Goal: Task Accomplishment & Management: Use online tool/utility

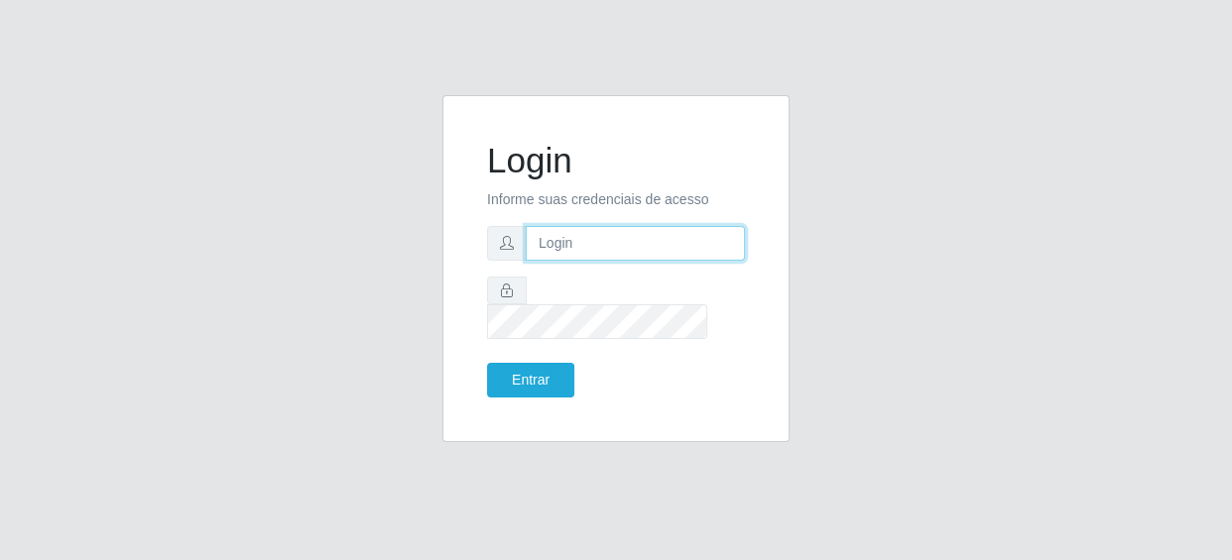
click at [563, 253] on input "text" at bounding box center [635, 243] width 219 height 35
type input "[EMAIL_ADDRESS][DOMAIN_NAME]"
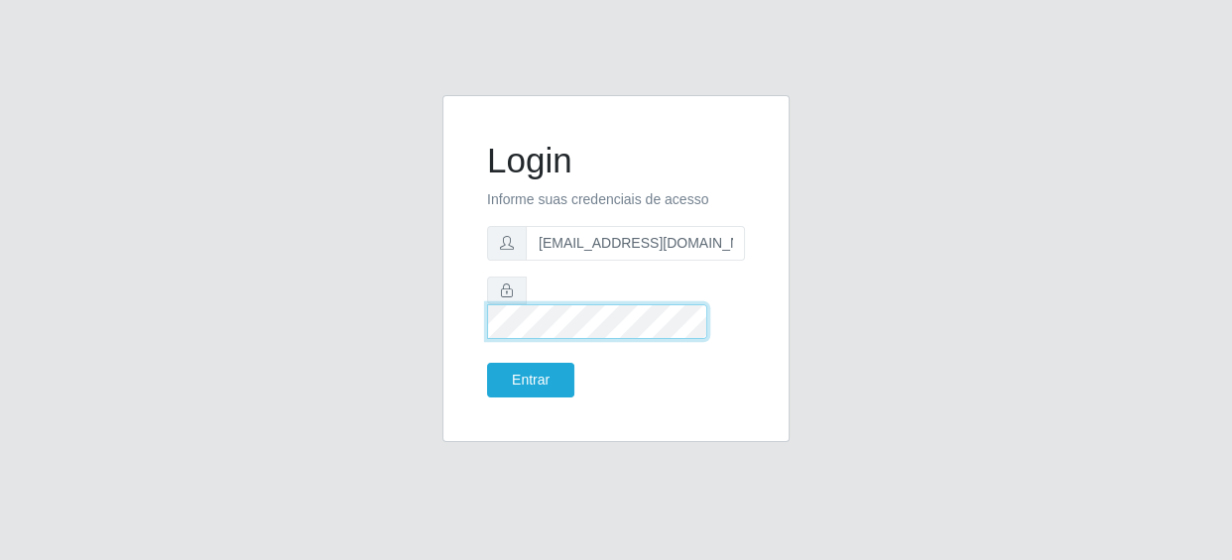
click at [487, 363] on button "Entrar" at bounding box center [530, 380] width 87 height 35
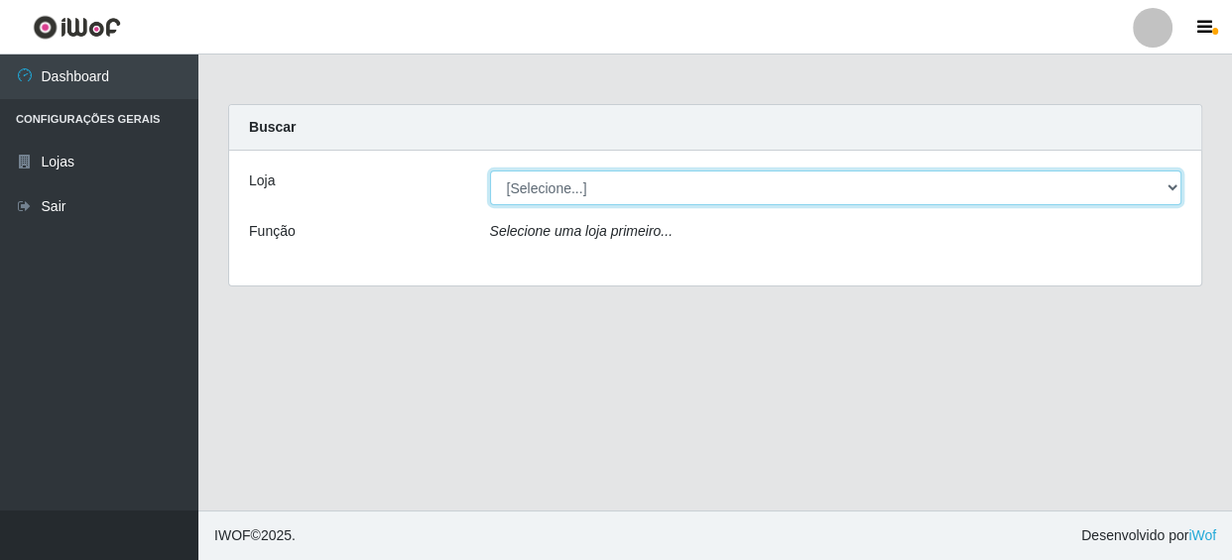
click at [539, 187] on select "[Selecione...] SUPER SHOW - Coophab" at bounding box center [836, 188] width 692 height 35
select select "146"
click at [490, 171] on select "[Selecione...] SUPER SHOW - Coophab" at bounding box center [836, 188] width 692 height 35
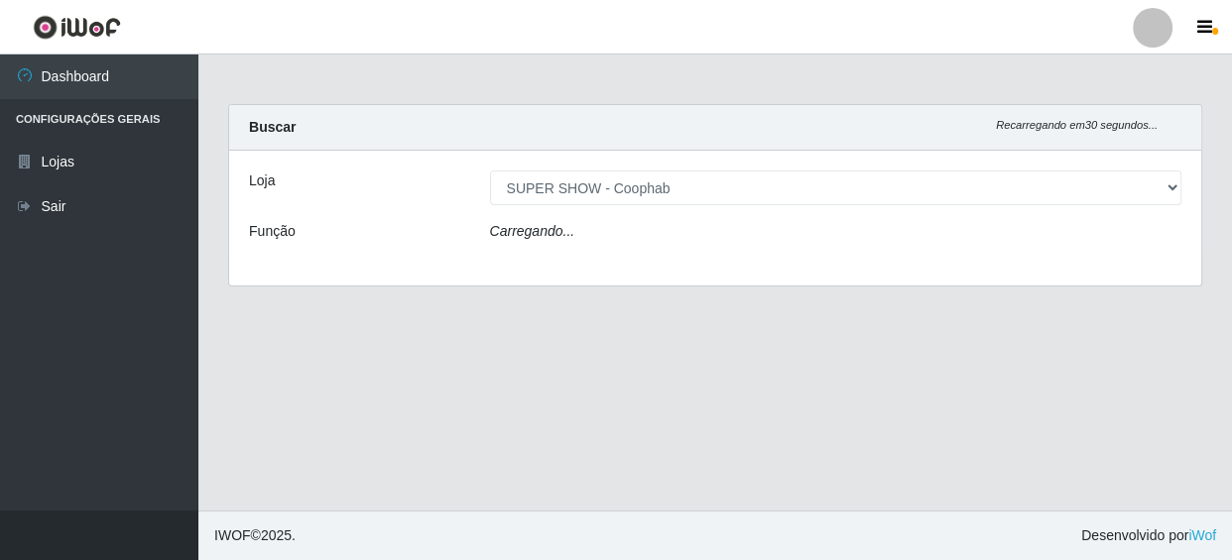
click at [548, 224] on icon "Carregando..." at bounding box center [532, 231] width 85 height 16
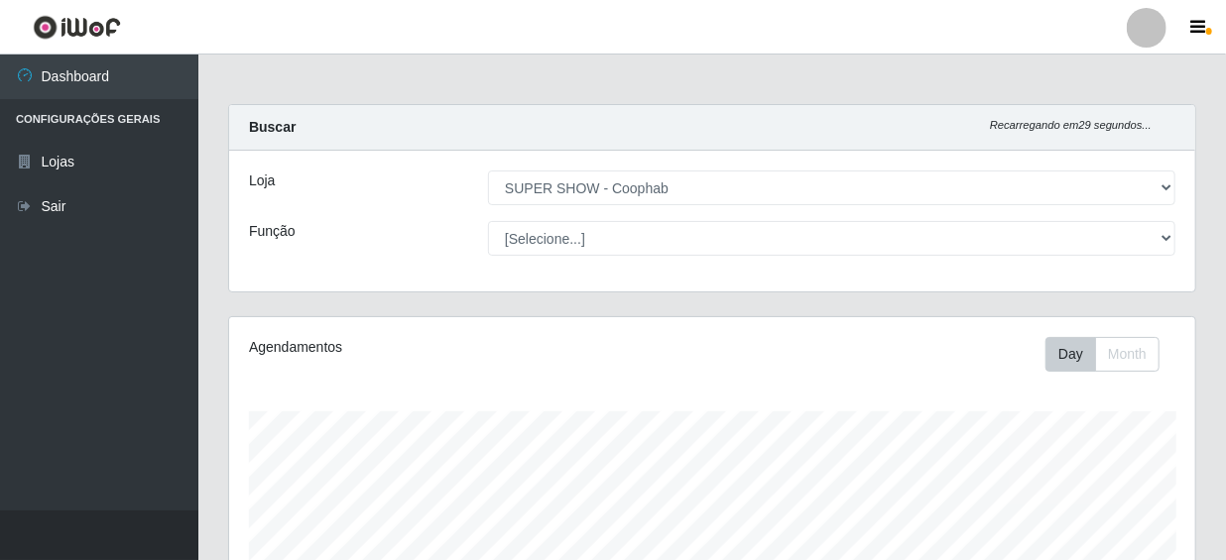
scroll to position [412, 966]
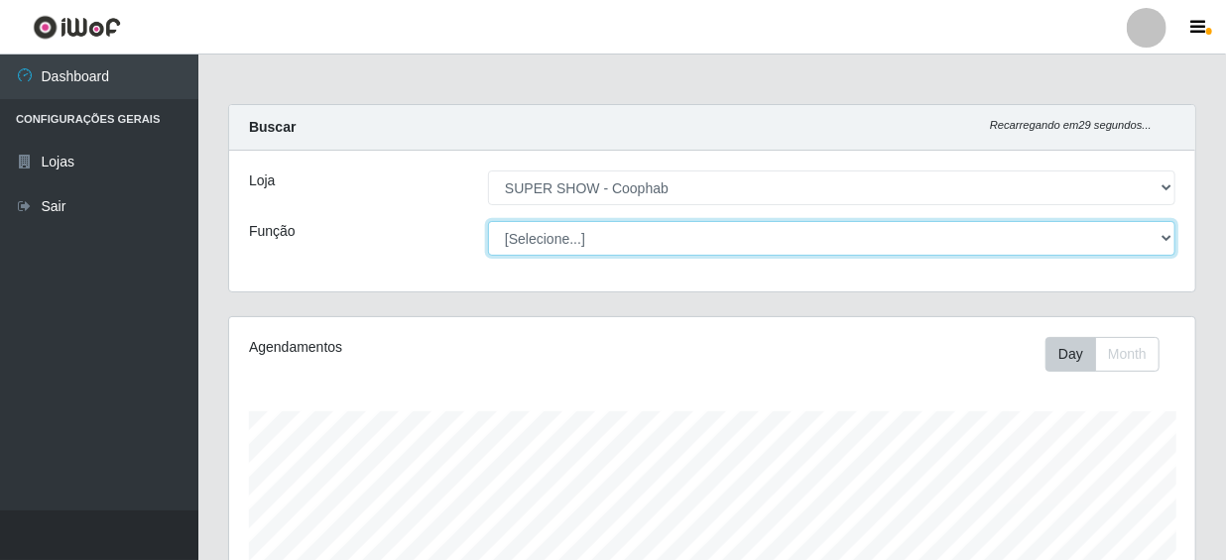
click at [547, 235] on select "[Selecione...] ASG ASG + ASG ++ Auxiliar de Estacionamento Auxiliar de Estacion…" at bounding box center [831, 238] width 687 height 35
click at [488, 221] on select "[Selecione...] ASG ASG + ASG ++ Auxiliar de Estacionamento Auxiliar de Estacion…" at bounding box center [831, 238] width 687 height 35
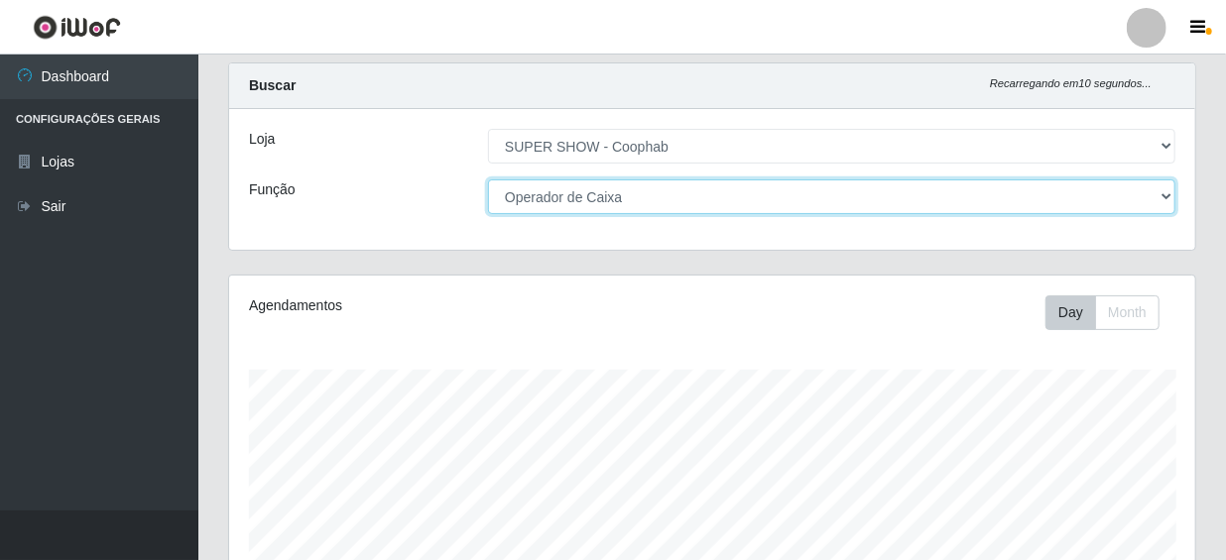
scroll to position [403, 0]
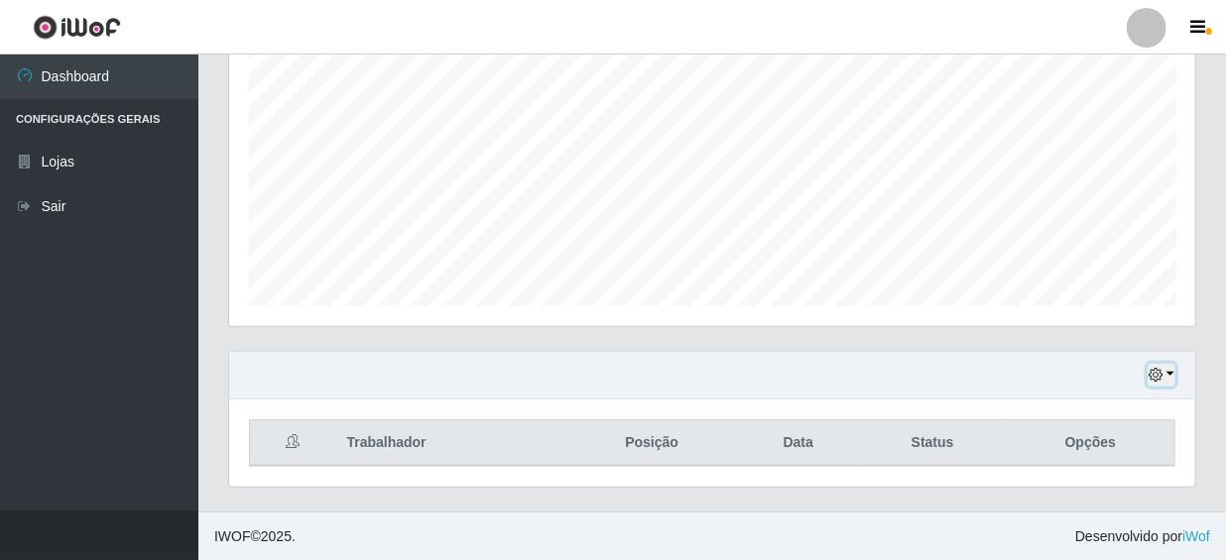
click at [1171, 378] on button "button" at bounding box center [1161, 375] width 28 height 23
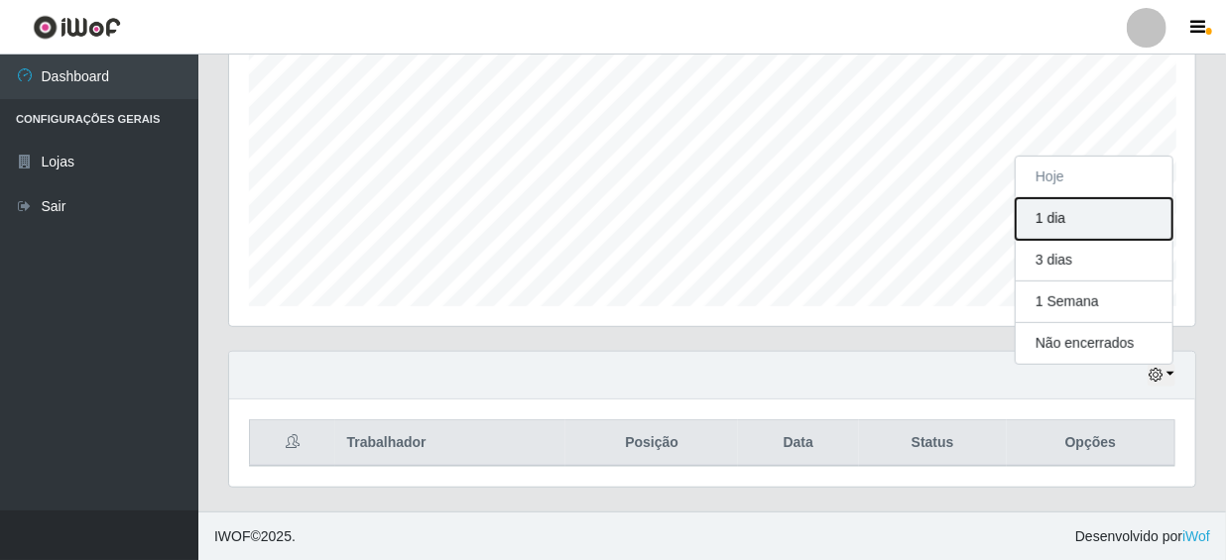
click at [1091, 217] on button "1 dia" at bounding box center [1094, 219] width 157 height 42
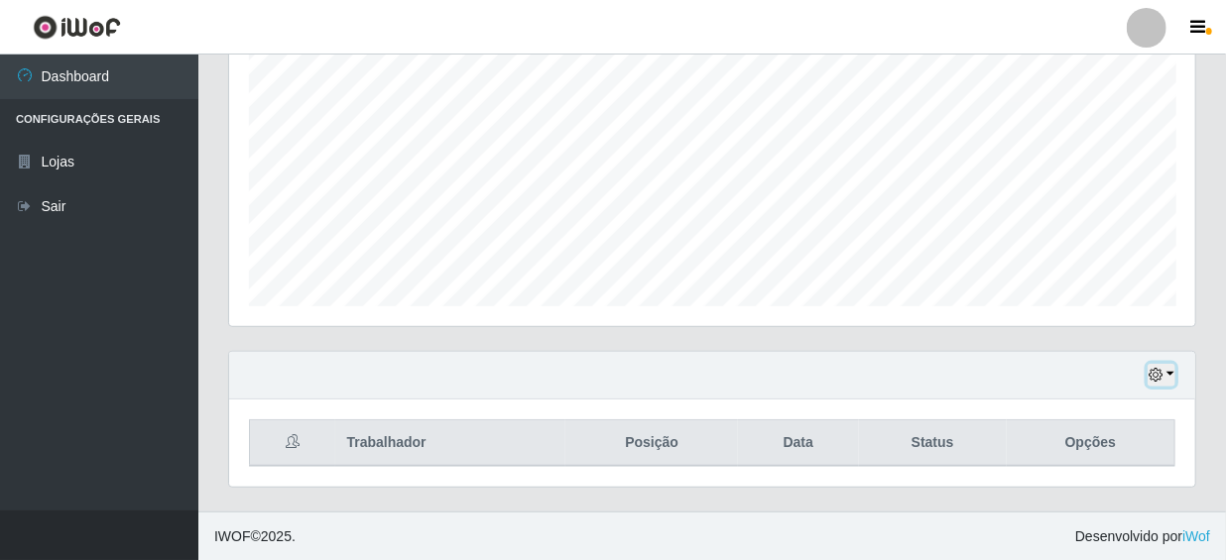
click at [1162, 369] on icon "button" at bounding box center [1155, 375] width 14 height 14
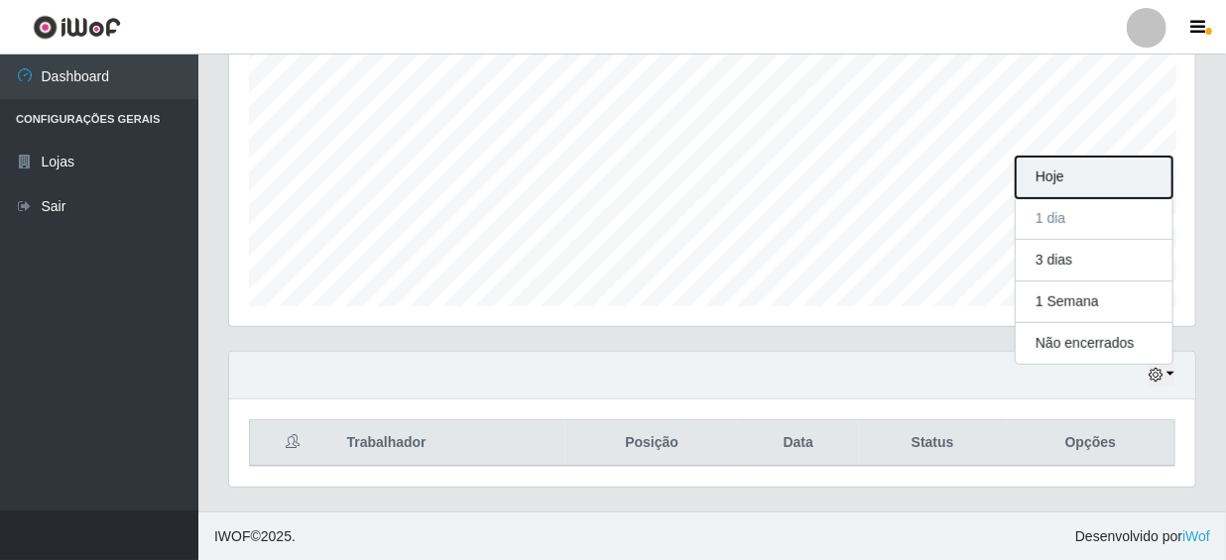
click at [1119, 183] on button "Hoje" at bounding box center [1094, 178] width 157 height 42
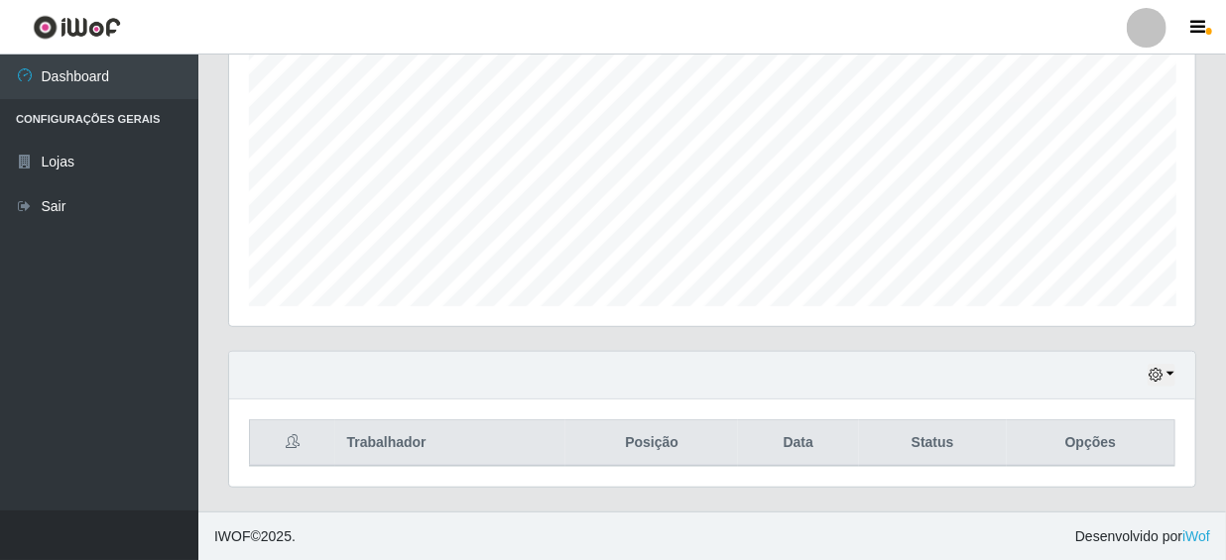
scroll to position [0, 0]
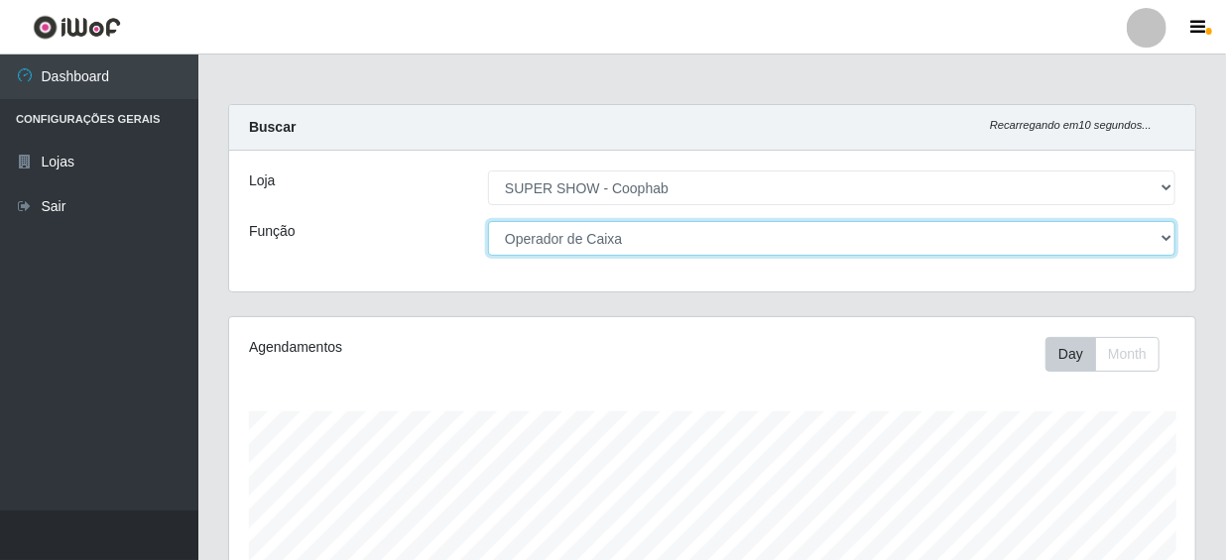
click at [729, 233] on select "[Selecione...] ASG ASG + ASG ++ Auxiliar de Estacionamento Auxiliar de Estacion…" at bounding box center [831, 238] width 687 height 35
click at [715, 251] on select "[Selecione...] ASG ASG + ASG ++ Auxiliar de Estacionamento Auxiliar de Estacion…" at bounding box center [831, 238] width 687 height 35
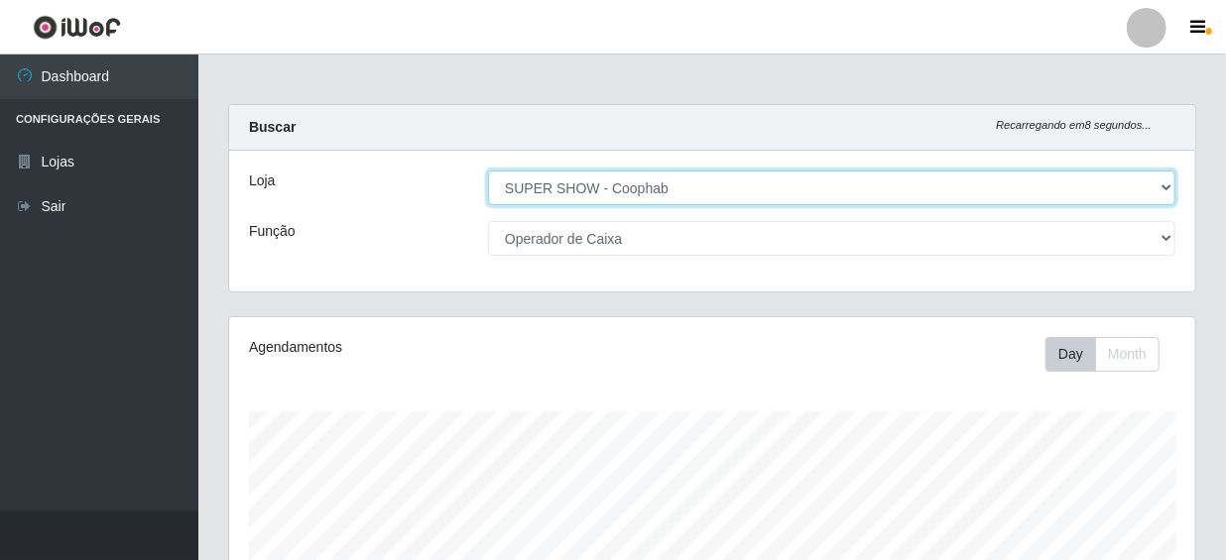
click at [726, 201] on select "[Selecione...] SUPER SHOW - Coophab" at bounding box center [831, 188] width 687 height 35
click at [488, 171] on select "[Selecione...] SUPER SHOW - Coophab" at bounding box center [831, 188] width 687 height 35
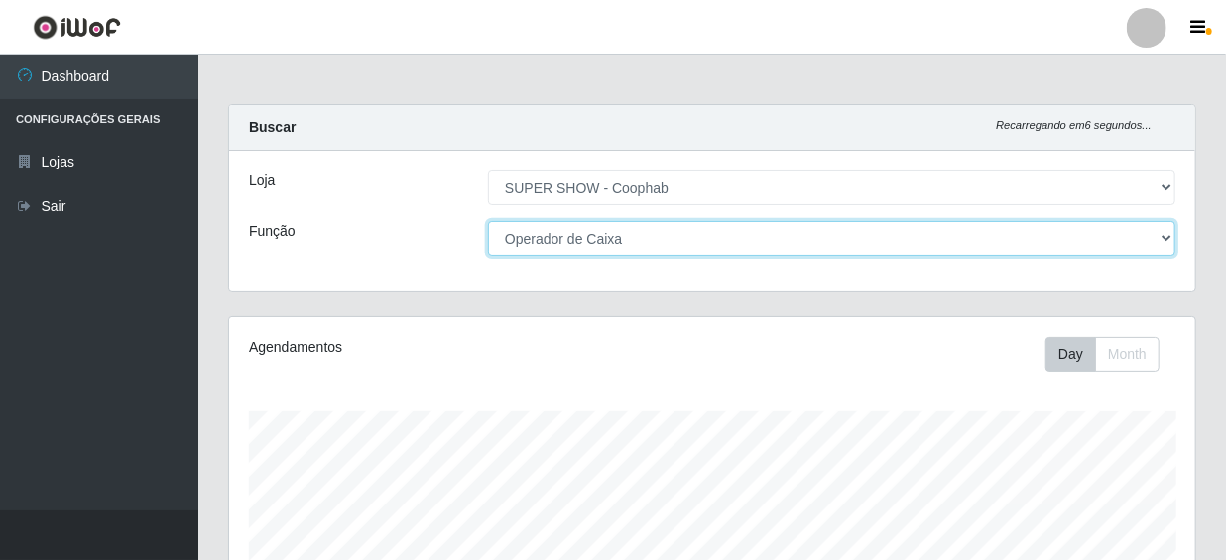
click at [734, 230] on select "[Selecione...] ASG ASG + ASG ++ Auxiliar de Estacionamento Auxiliar de Estacion…" at bounding box center [831, 238] width 687 height 35
select select "72"
click at [488, 221] on select "[Selecione...] ASG ASG + ASG ++ Auxiliar de Estacionamento Auxiliar de Estacion…" at bounding box center [831, 238] width 687 height 35
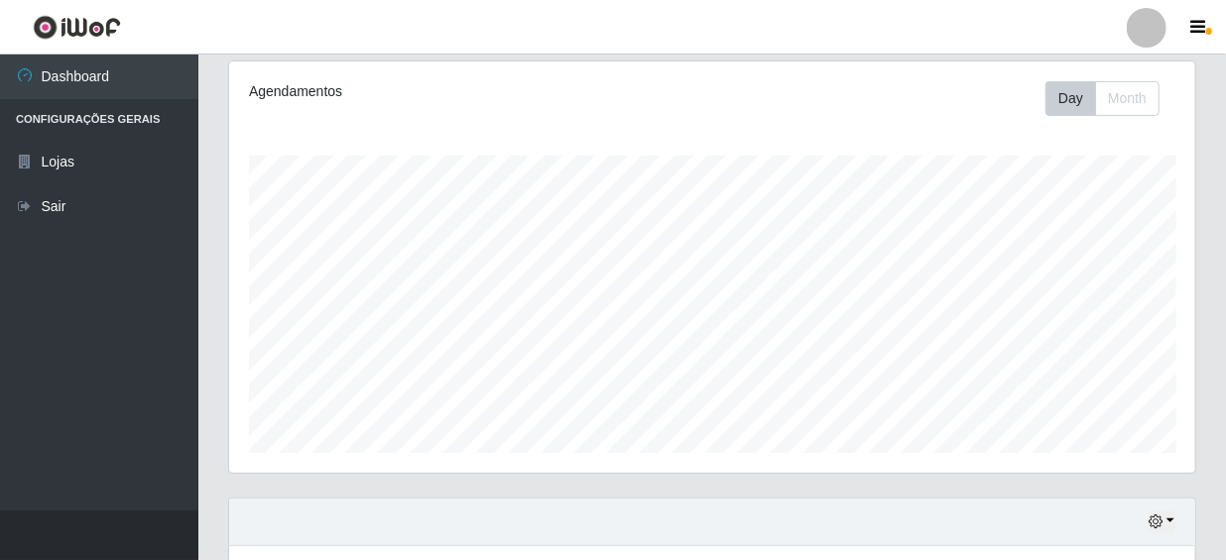
scroll to position [526, 0]
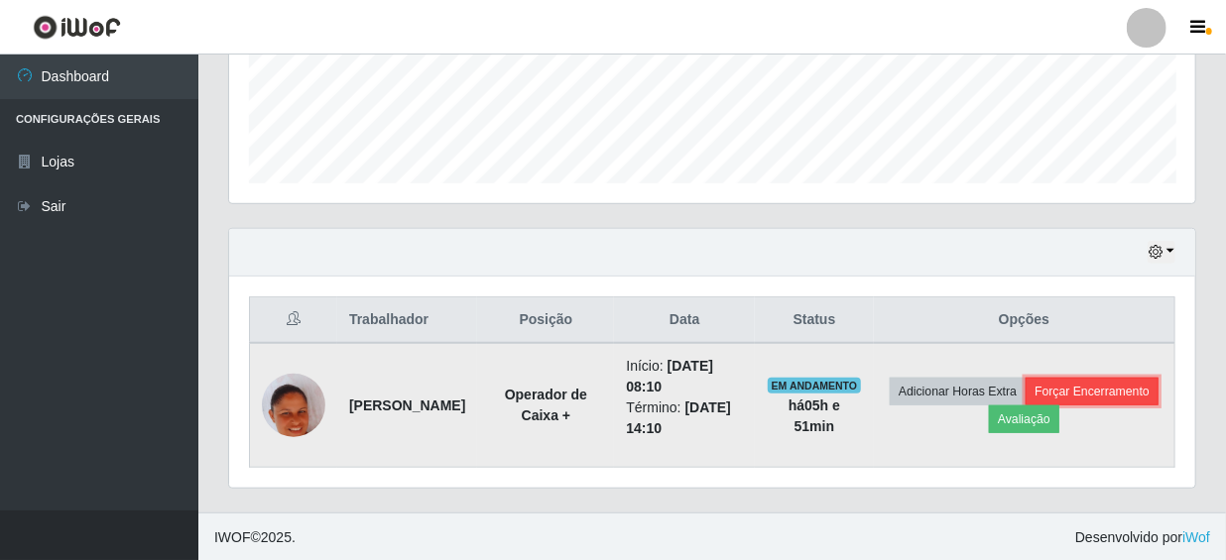
click at [1025, 406] on button "Forçar Encerramento" at bounding box center [1091, 392] width 133 height 28
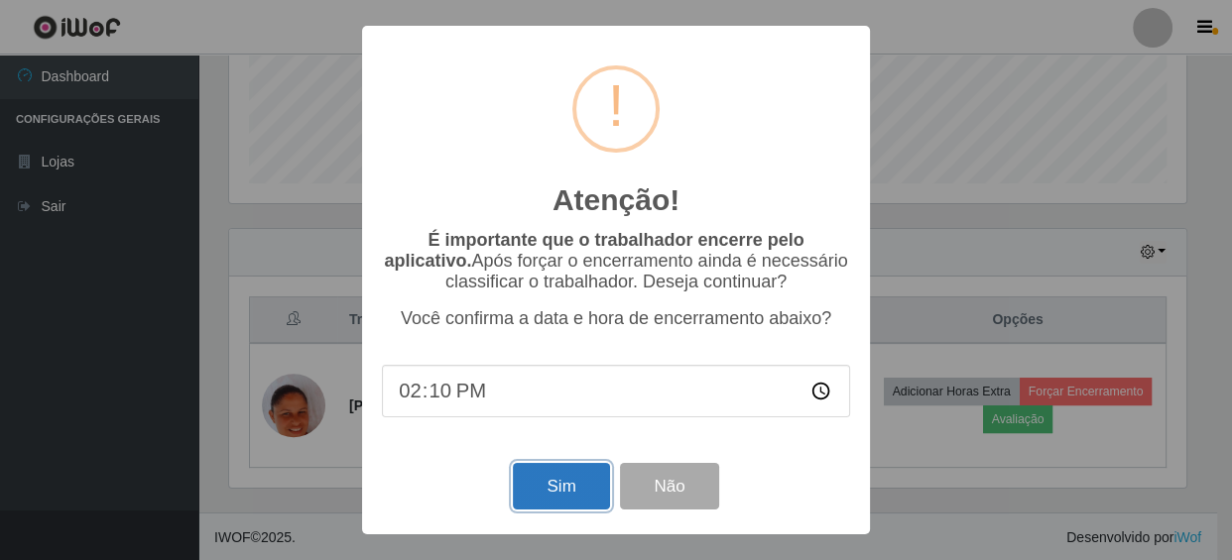
click at [582, 485] on button "Sim" at bounding box center [561, 486] width 96 height 47
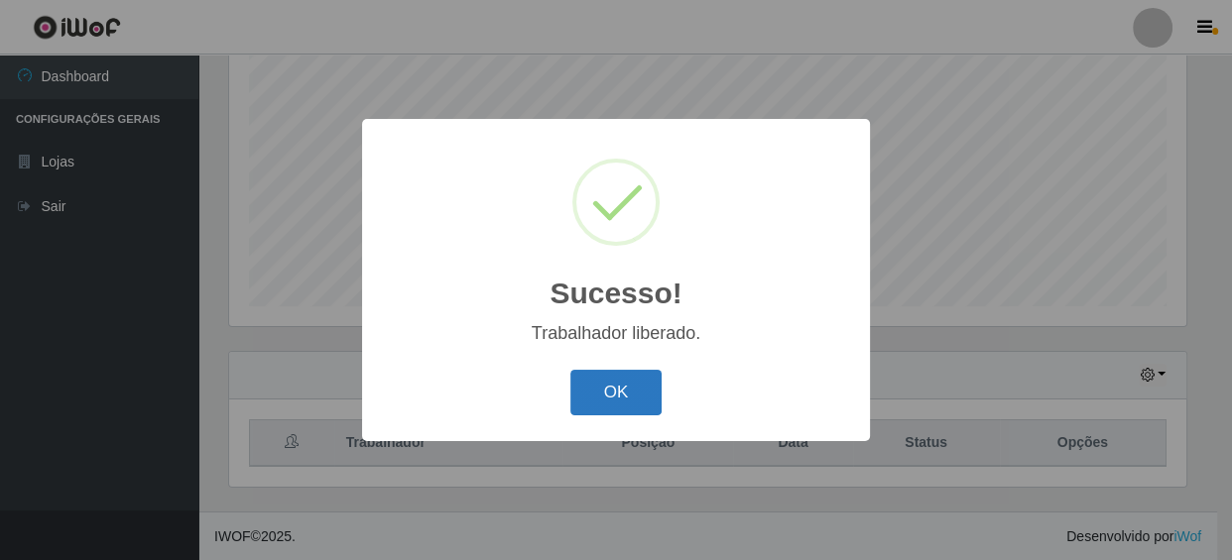
click at [624, 383] on button "OK" at bounding box center [616, 393] width 92 height 47
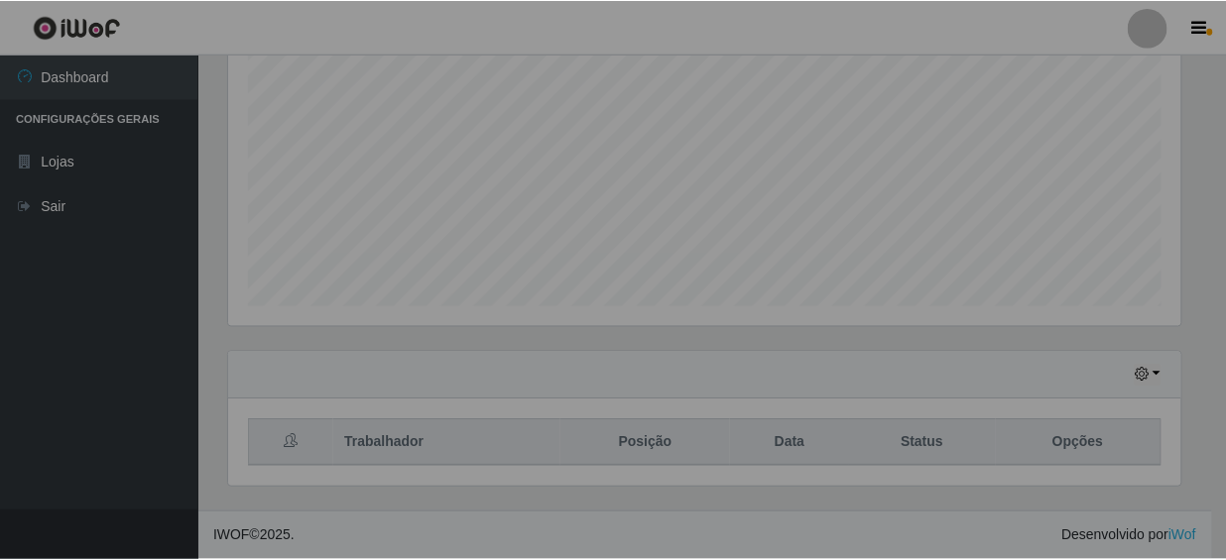
scroll to position [412, 966]
